Goal: Task Accomplishment & Management: Complete application form

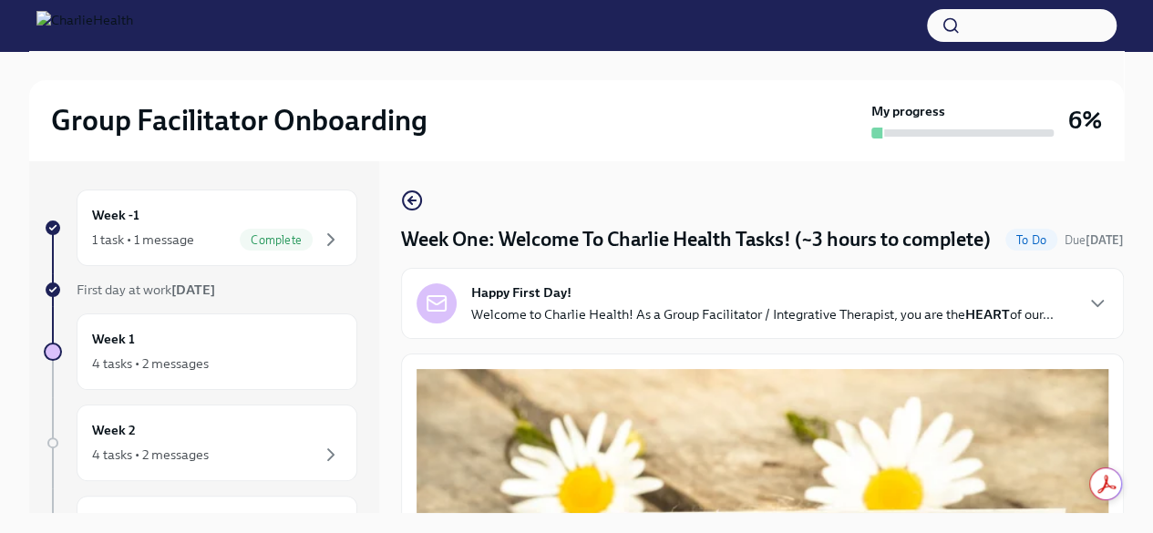
scroll to position [2476, 0]
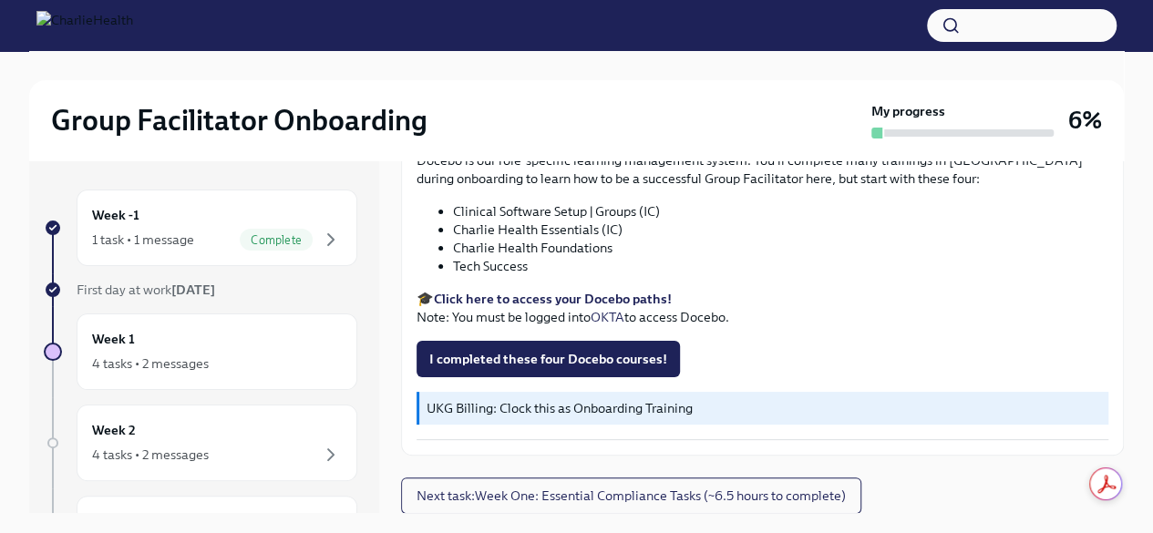
click at [583, 292] on strong "Click here to access your Docebo paths!" at bounding box center [553, 299] width 238 height 16
click at [548, 356] on span "I completed these four Docebo courses!" at bounding box center [548, 359] width 238 height 18
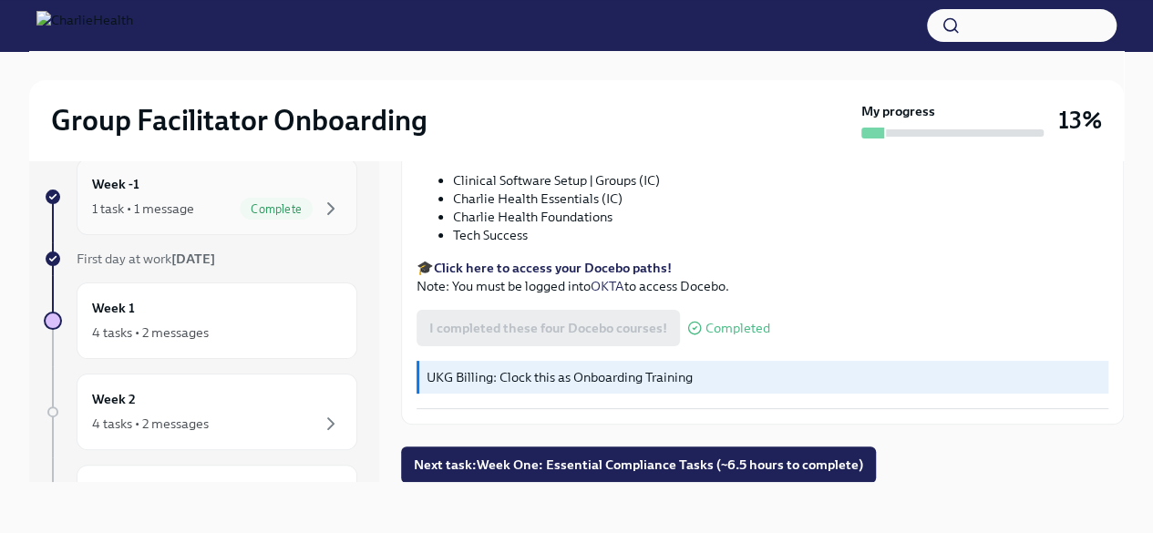
click at [303, 198] on div "Complete" at bounding box center [291, 209] width 102 height 22
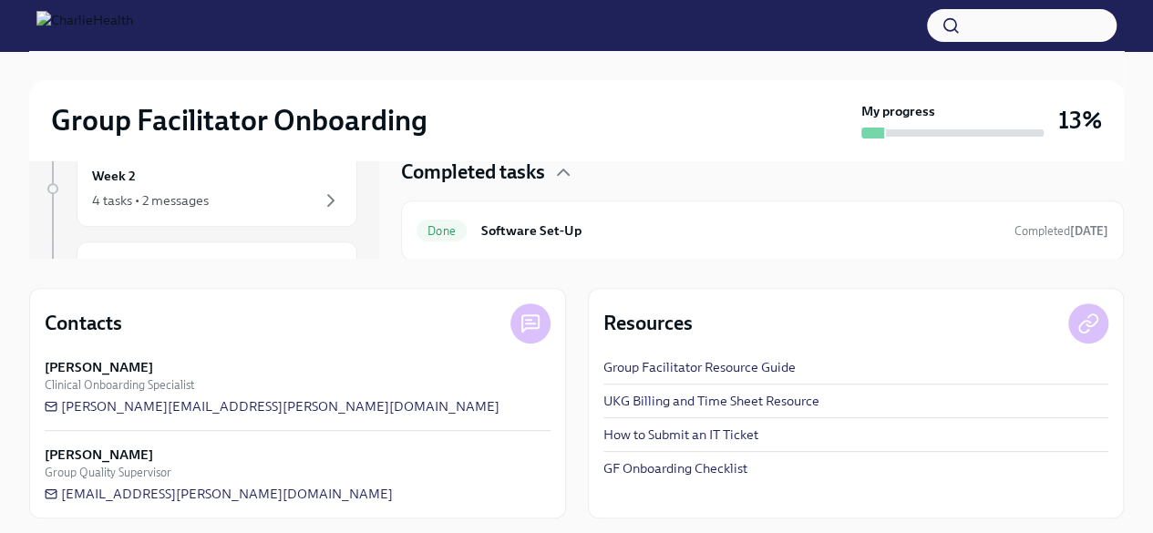
scroll to position [261, 0]
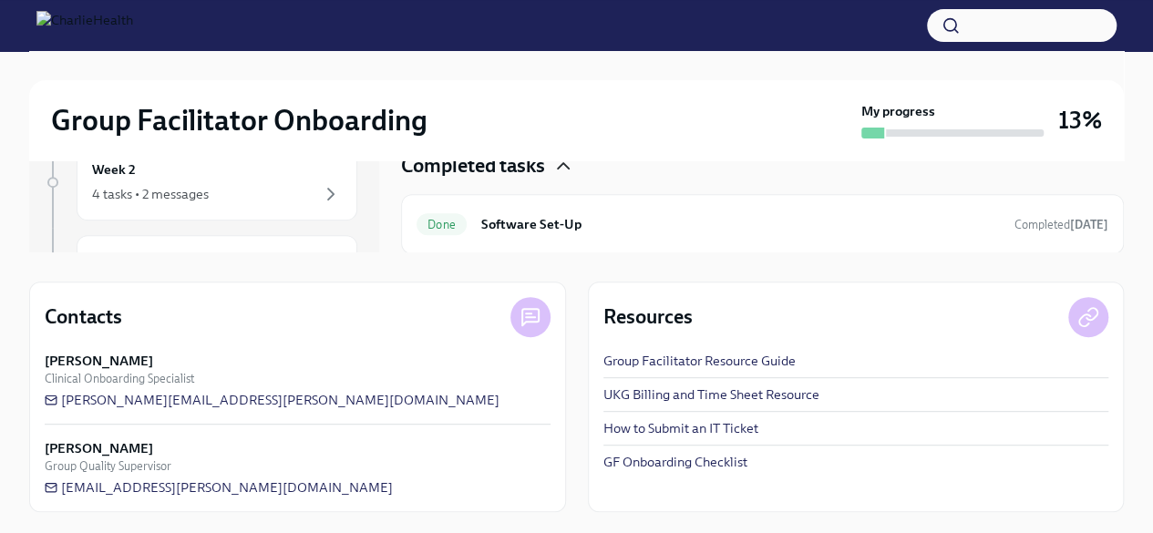
click at [574, 161] on icon "button" at bounding box center [564, 166] width 22 height 22
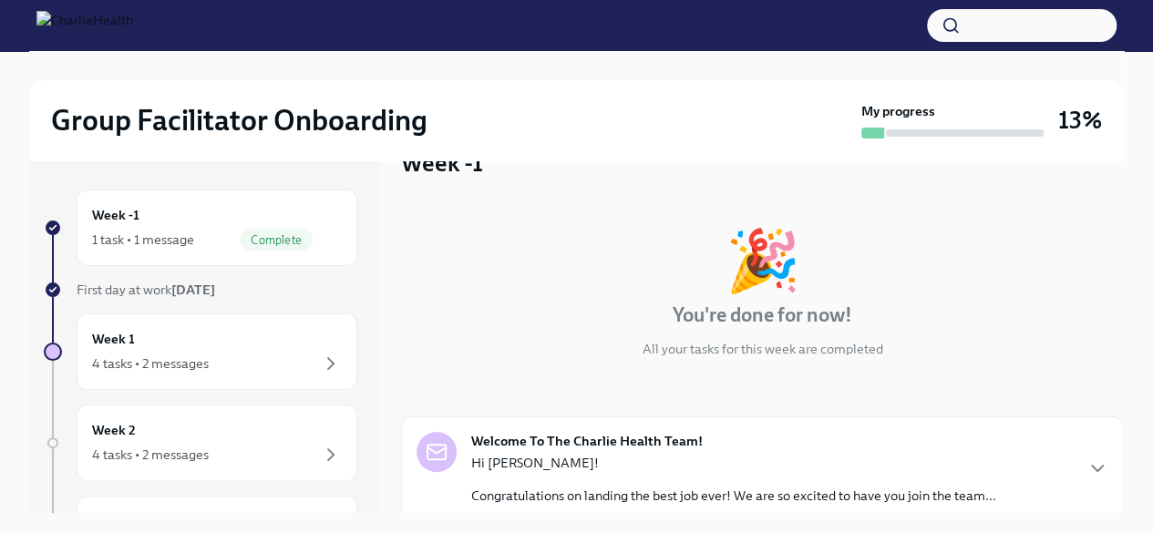
scroll to position [15, 0]
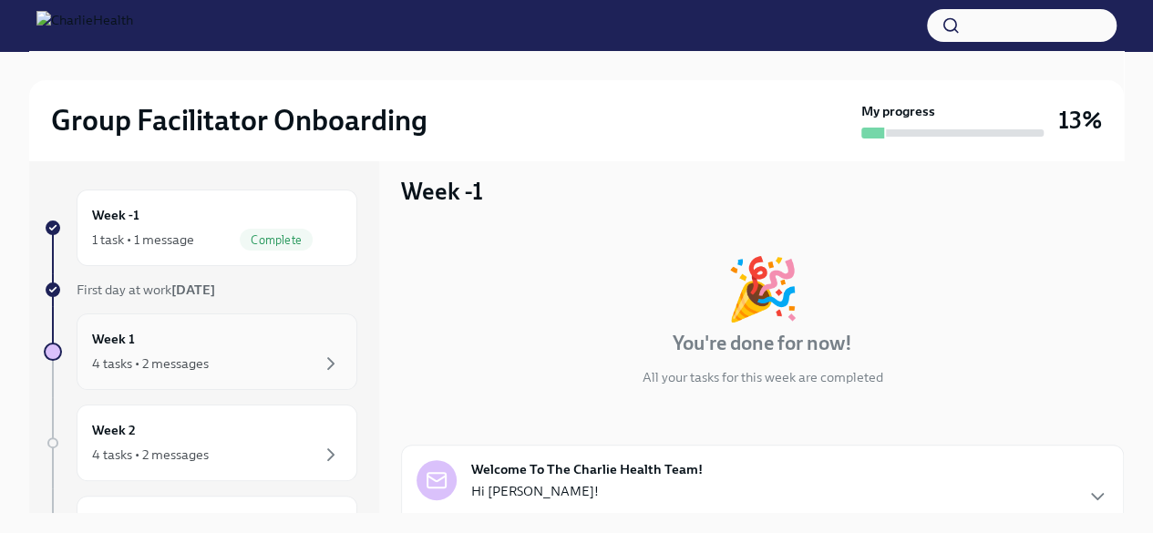
click at [239, 369] on div "4 tasks • 2 messages" at bounding box center [217, 364] width 250 height 22
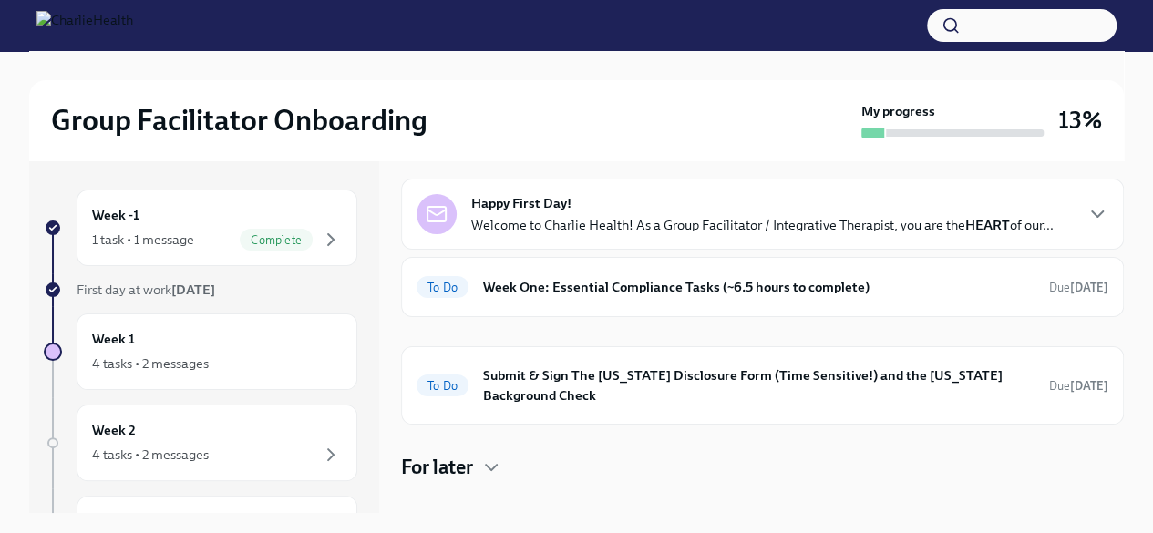
scroll to position [88, 0]
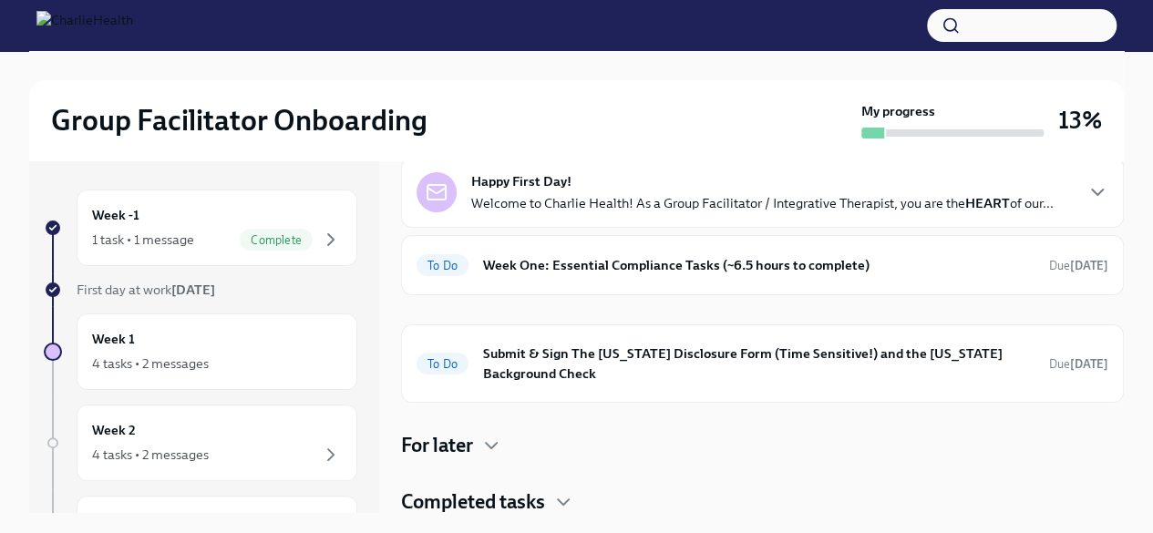
click at [553, 489] on div "Completed tasks" at bounding box center [762, 502] width 723 height 27
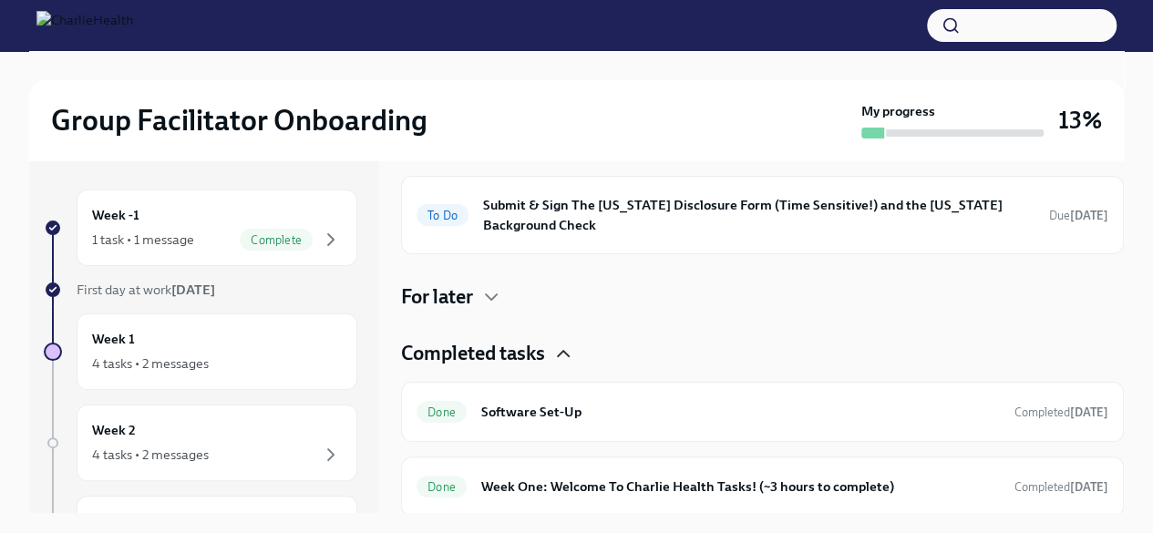
click at [560, 354] on icon "button" at bounding box center [563, 353] width 11 height 5
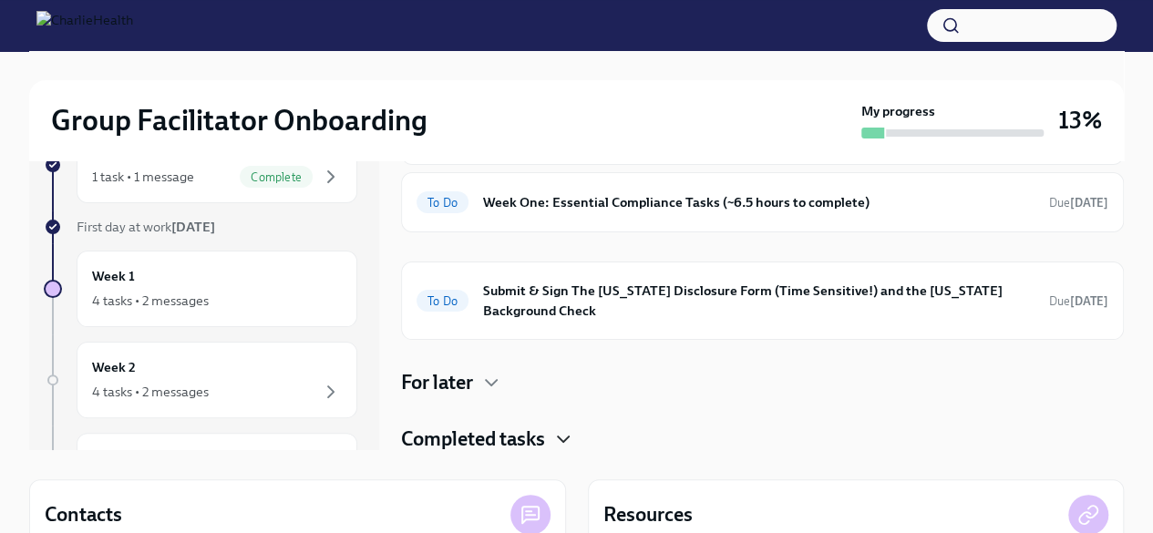
scroll to position [0, 0]
